Goal: Transaction & Acquisition: Register for event/course

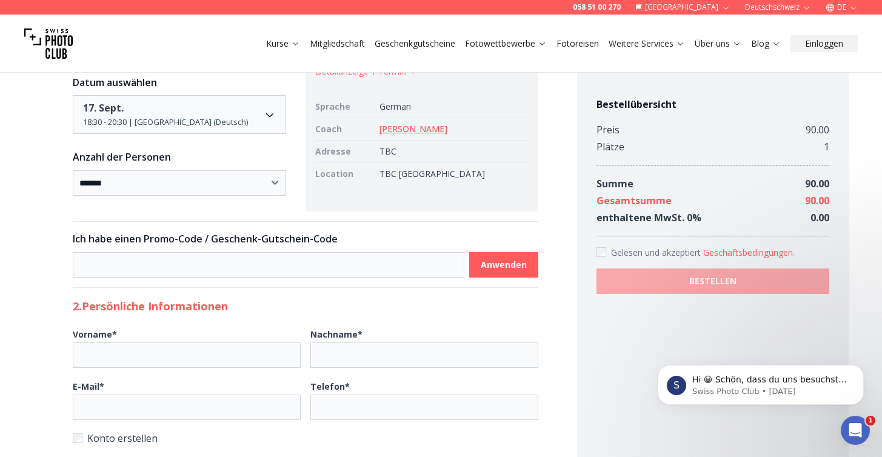
scroll to position [1479, 0]
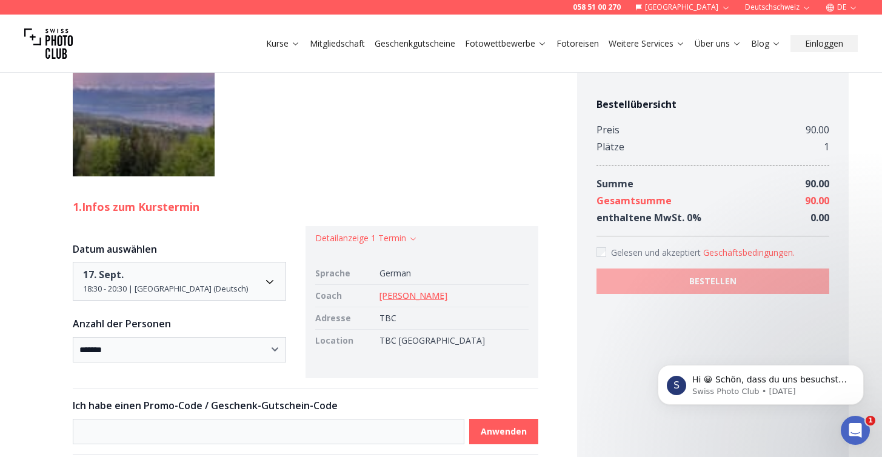
click at [427, 296] on link "[PERSON_NAME]" at bounding box center [414, 296] width 68 height 12
